Goal: Find specific page/section: Find specific page/section

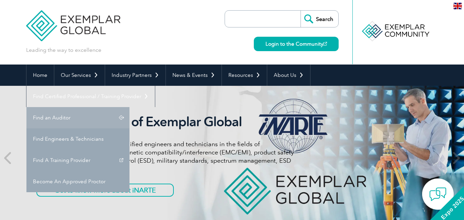
click at [129, 107] on link "Find an Auditor" at bounding box center [77, 117] width 103 height 21
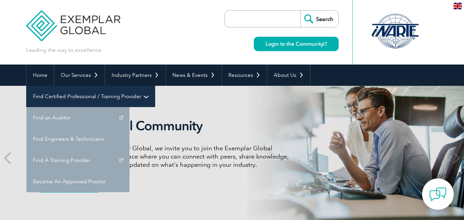
click at [155, 86] on link "Find Certified Professional / Training Provider" at bounding box center [90, 96] width 128 height 21
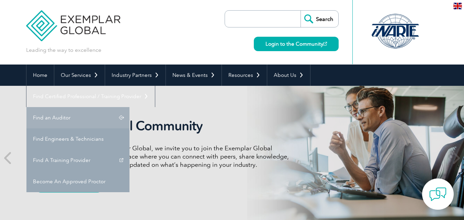
click at [129, 107] on link "Find an Auditor" at bounding box center [77, 117] width 103 height 21
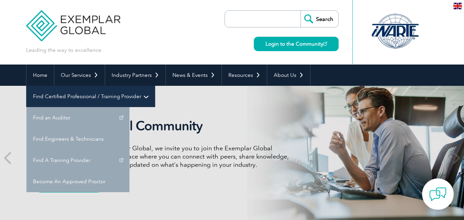
click at [155, 86] on link "Find Certified Professional / Training Provider" at bounding box center [90, 96] width 128 height 21
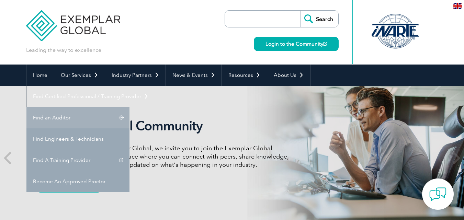
click at [129, 107] on link "Find an Auditor" at bounding box center [77, 117] width 103 height 21
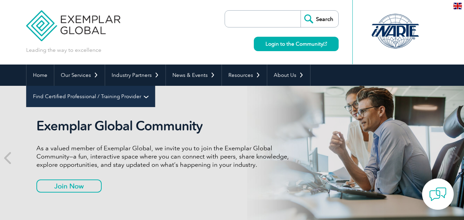
click at [155, 86] on link "Find Certified Professional / Training Provider" at bounding box center [90, 96] width 128 height 21
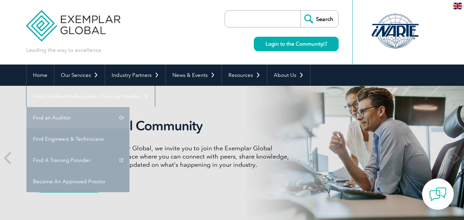
click at [129, 107] on link "Find an Auditor" at bounding box center [77, 117] width 103 height 21
